Goal: Transaction & Acquisition: Obtain resource

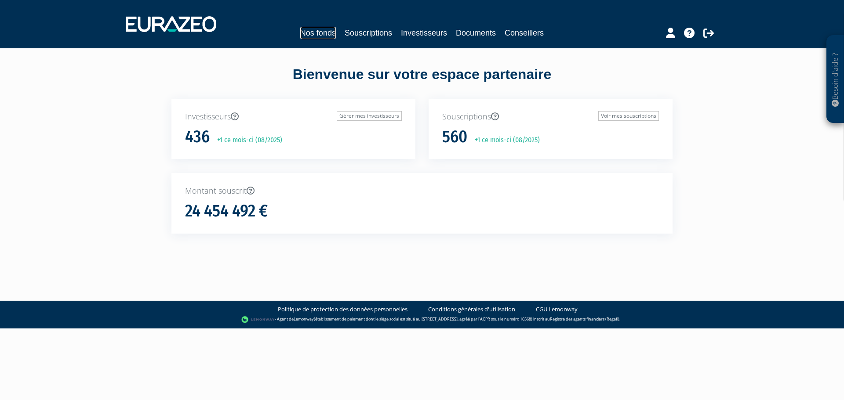
click at [311, 34] on link "Nos fonds" at bounding box center [318, 33] width 36 height 12
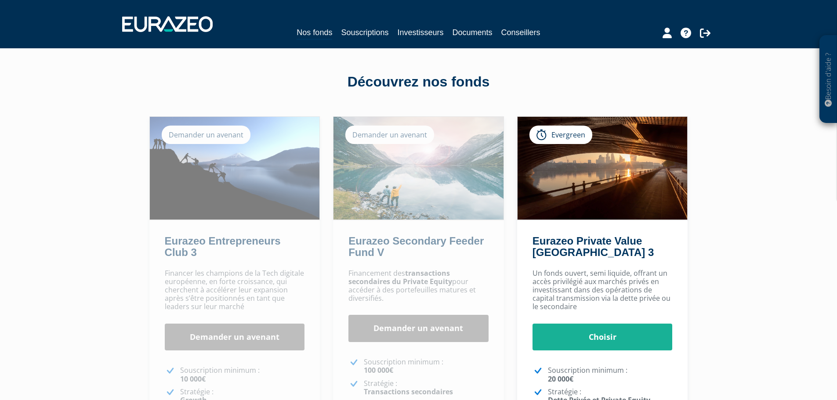
scroll to position [132, 0]
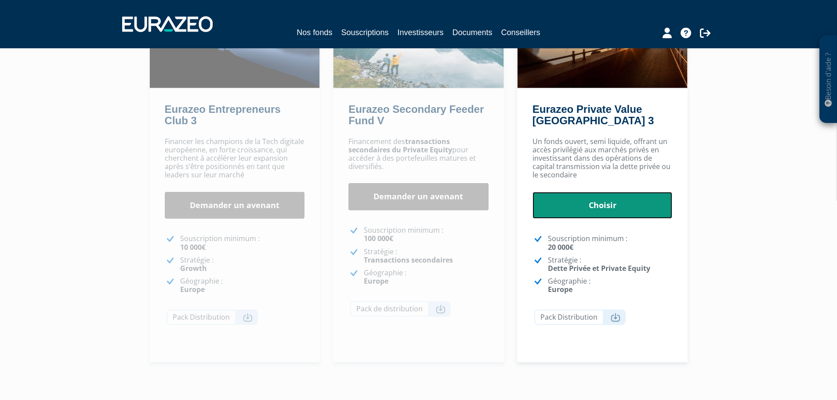
click at [613, 203] on link "Choisir" at bounding box center [603, 205] width 140 height 27
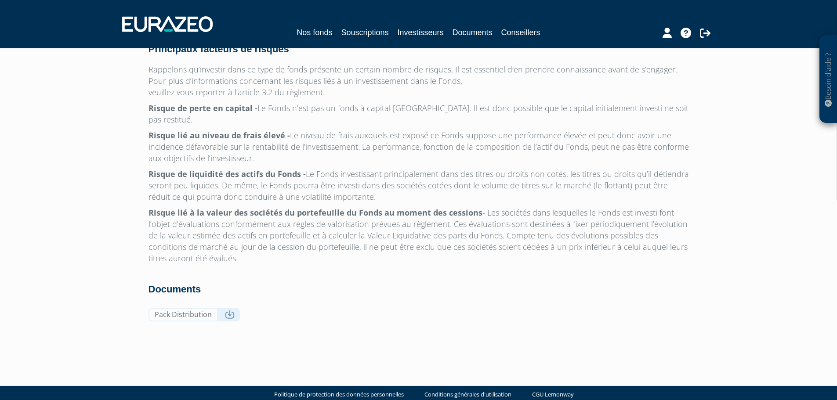
scroll to position [2773, 0]
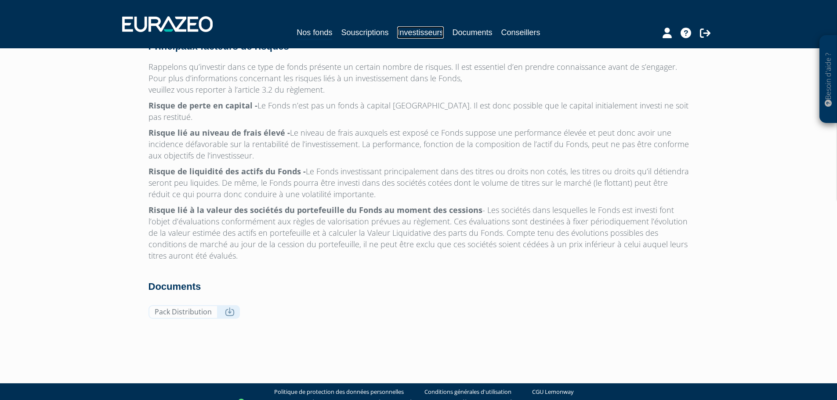
click at [415, 34] on link "Investisseurs" at bounding box center [420, 32] width 46 height 12
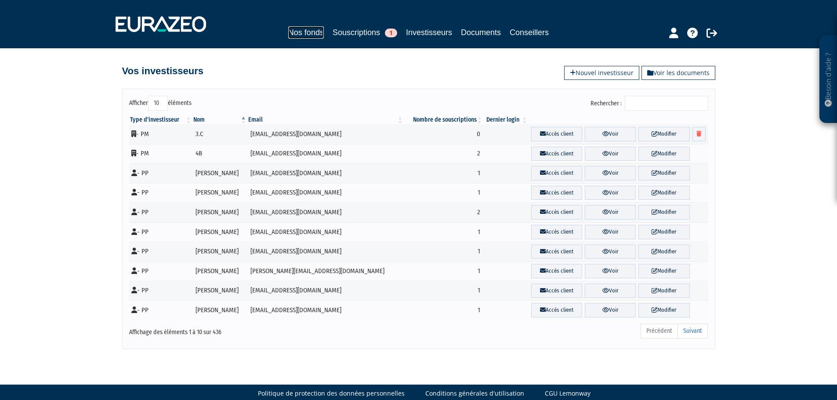
click at [304, 29] on link "Nos fonds" at bounding box center [306, 32] width 36 height 12
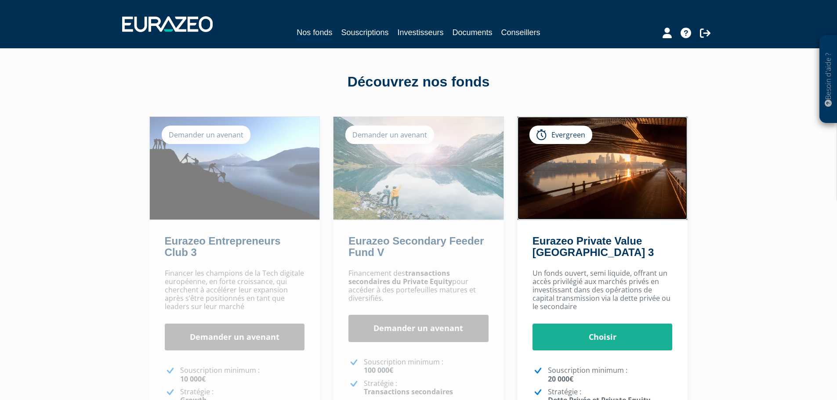
click at [589, 185] on img at bounding box center [603, 168] width 170 height 103
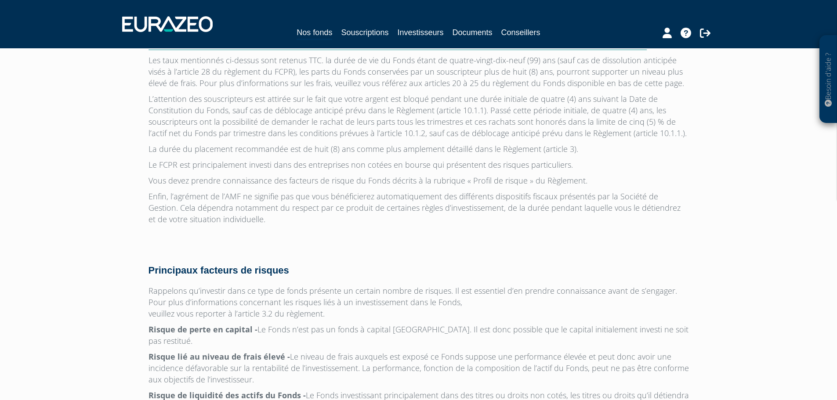
scroll to position [2769, 0]
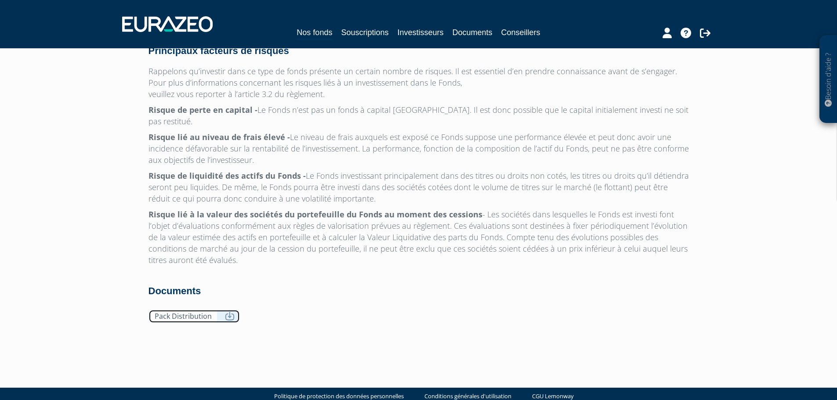
click at [225, 312] on icon at bounding box center [230, 316] width 10 height 9
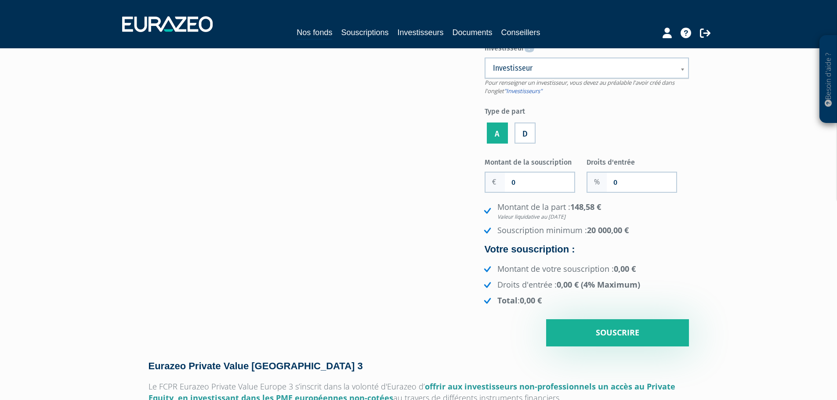
scroll to position [0, 0]
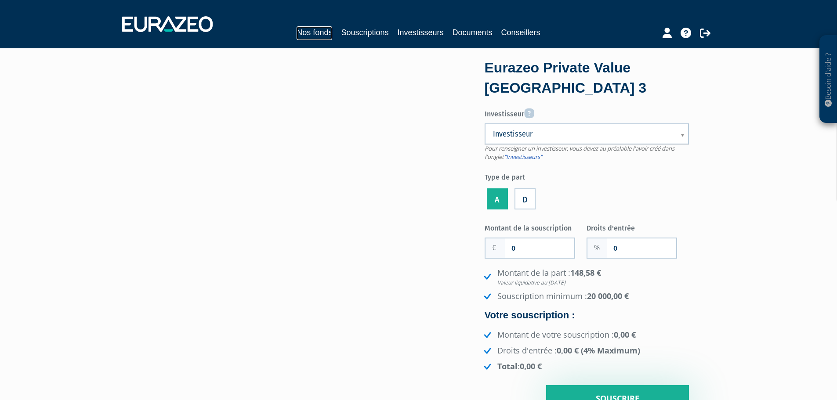
click at [311, 33] on link "Nos fonds" at bounding box center [315, 33] width 36 height 14
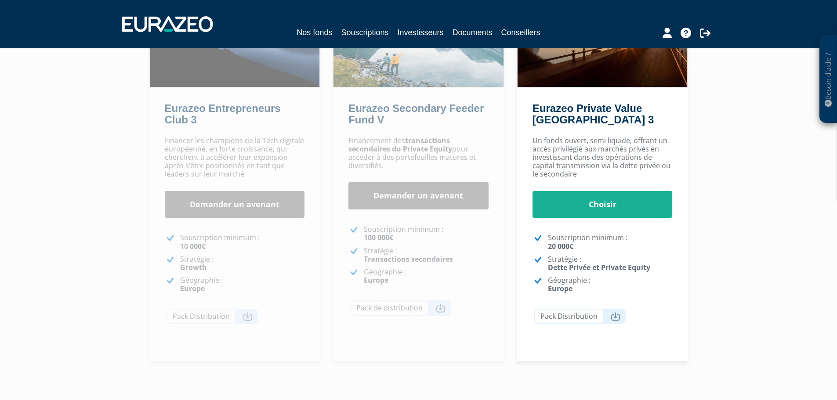
scroll to position [201, 0]
